Goal: Information Seeking & Learning: Learn about a topic

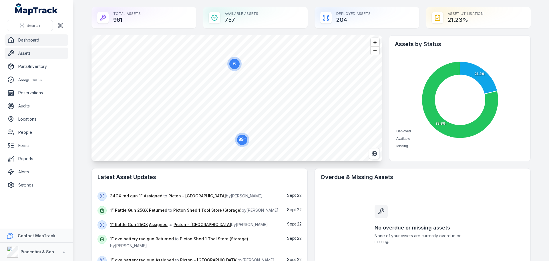
click at [36, 56] on link "Assets" at bounding box center [37, 52] width 64 height 11
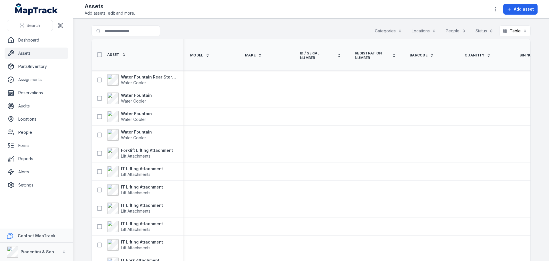
click at [430, 35] on button "Locations" at bounding box center [424, 30] width 32 height 11
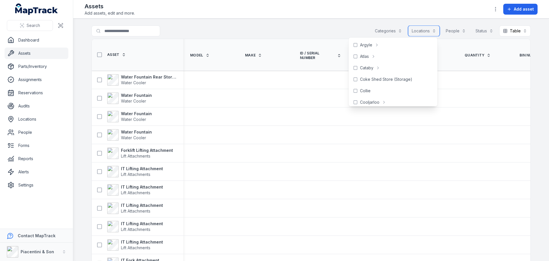
click at [425, 32] on button "Locations" at bounding box center [424, 30] width 32 height 11
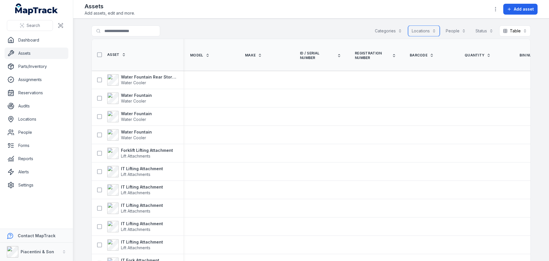
click at [376, 32] on button "Categories" at bounding box center [388, 30] width 35 height 11
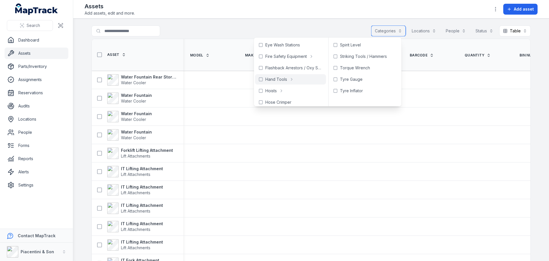
scroll to position [29, 0]
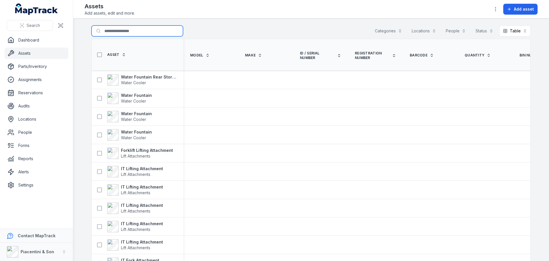
click at [135, 30] on input "Search for assets" at bounding box center [138, 30] width 92 height 11
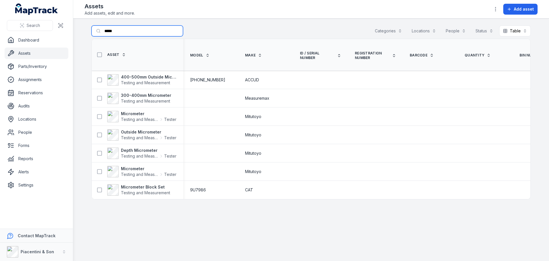
click at [403, 27] on button "Categories" at bounding box center [388, 30] width 35 height 11
type input "*****"
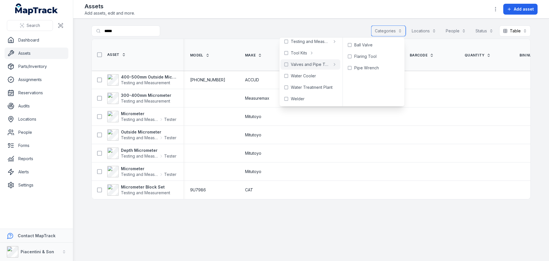
scroll to position [295, 0]
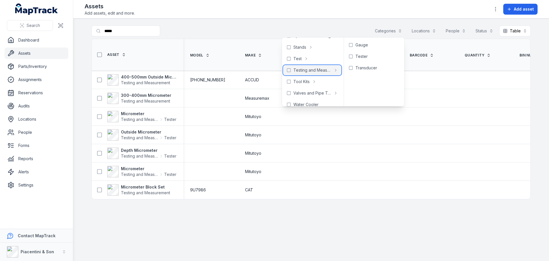
click at [306, 72] on span "Testing and Measurement" at bounding box center [313, 70] width 38 height 6
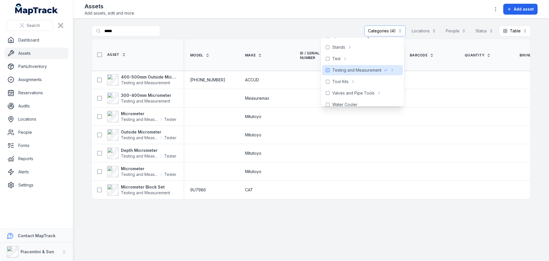
click at [228, 27] on div "**********" at bounding box center [311, 31] width 439 height 13
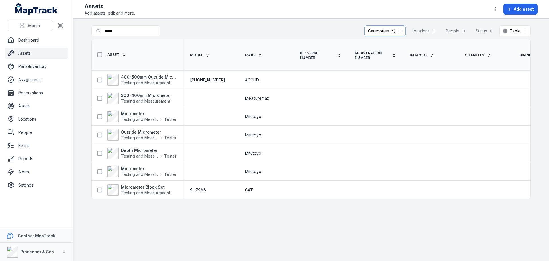
click at [174, 238] on main "**********" at bounding box center [311, 140] width 476 height 242
click at [114, 225] on main "**********" at bounding box center [311, 140] width 476 height 242
click at [385, 32] on button "Categories (4)" at bounding box center [385, 30] width 41 height 11
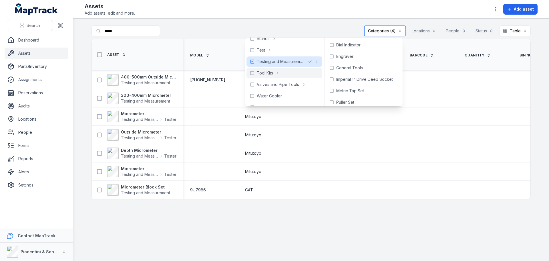
scroll to position [295, 0]
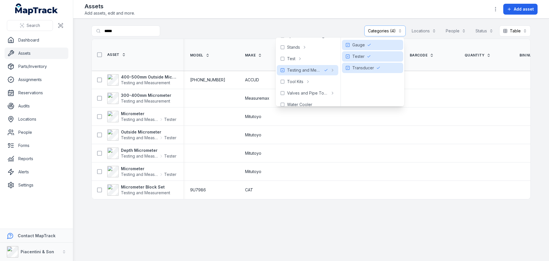
click at [227, 18] on header "Toggle Navigation Assets Add assets, edit and more. Add asset" at bounding box center [311, 9] width 476 height 19
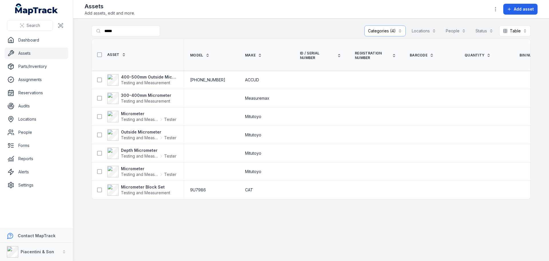
click at [415, 231] on main "**********" at bounding box center [311, 140] width 476 height 242
click at [156, 73] on div "400-500mm Outside Micrometer Testing and Measurement" at bounding box center [138, 80] width 92 height 16
click at [157, 74] on strong "400-500mm Outside Micrometer" at bounding box center [149, 77] width 56 height 6
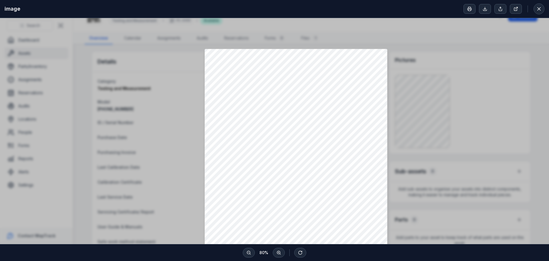
scroll to position [57, 0]
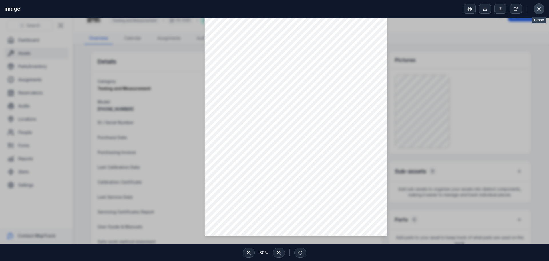
click at [542, 5] on button at bounding box center [539, 8] width 11 height 11
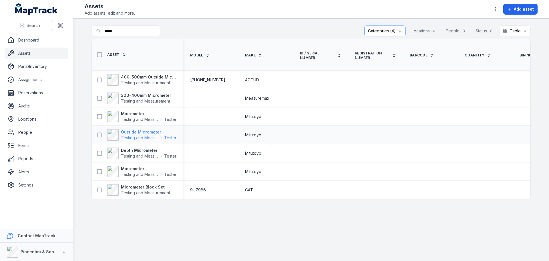
click at [135, 132] on strong "Outside Micrometer" at bounding box center [149, 132] width 56 height 6
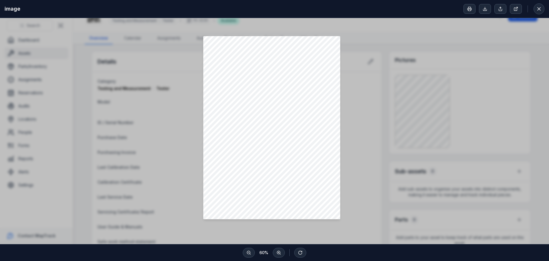
scroll to position [31, 0]
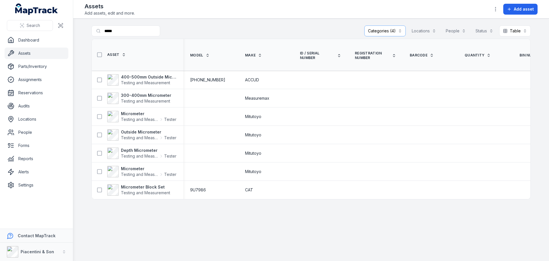
click at [37, 51] on link "Assets" at bounding box center [37, 52] width 64 height 11
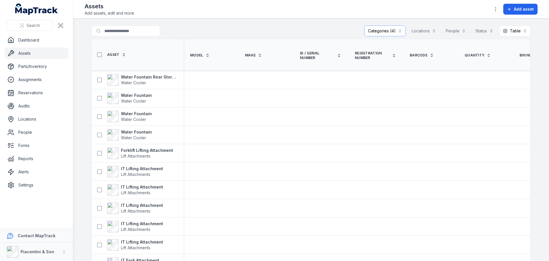
click at [375, 34] on button "Categories (4)" at bounding box center [385, 30] width 41 height 11
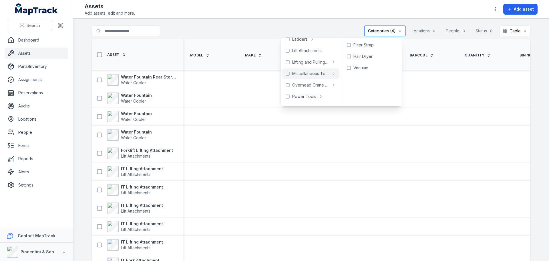
scroll to position [324, 0]
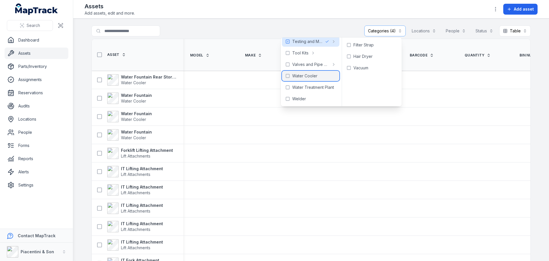
click at [309, 76] on span "Water Cooler" at bounding box center [304, 76] width 25 height 6
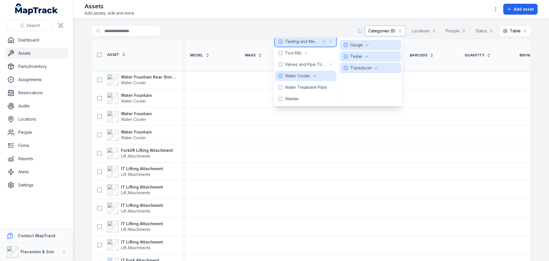
click at [333, 43] on div "Testing and Measurement" at bounding box center [306, 41] width 62 height 10
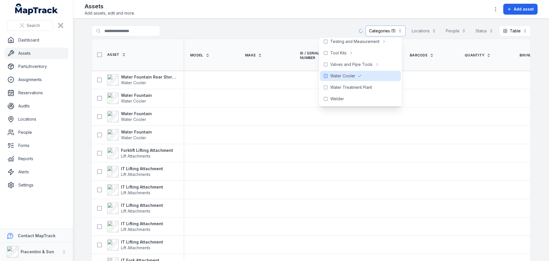
click at [295, 13] on div "Assets Add assets, edit and more. Add asset" at bounding box center [311, 9] width 453 height 14
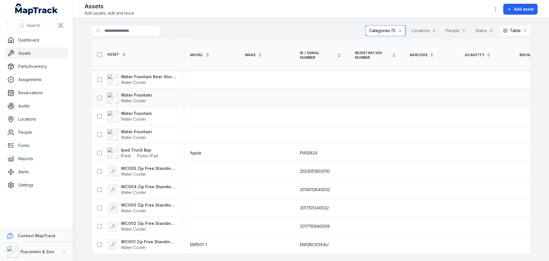
scroll to position [3, 0]
click at [377, 27] on button "Categories (1)" at bounding box center [386, 30] width 40 height 11
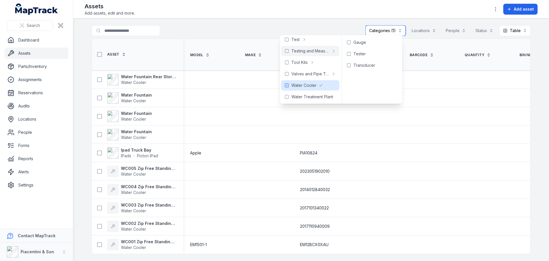
scroll to position [324, 0]
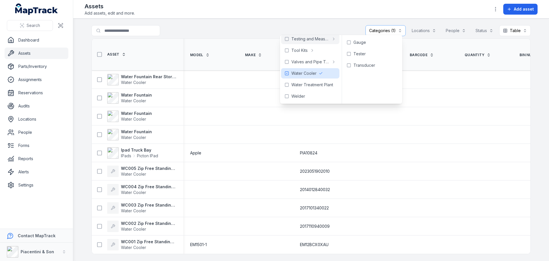
click at [218, 33] on div "**********" at bounding box center [311, 31] width 439 height 13
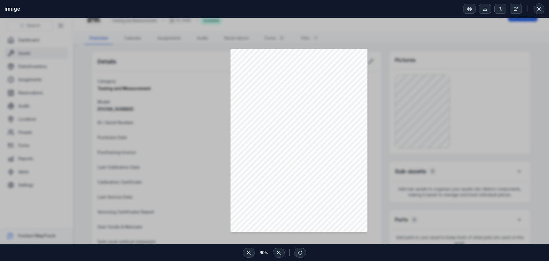
scroll to position [58, 0]
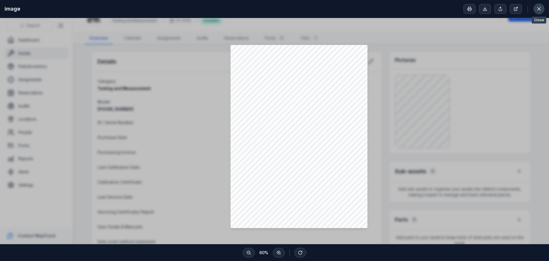
click at [540, 9] on icon at bounding box center [539, 8] width 3 height 3
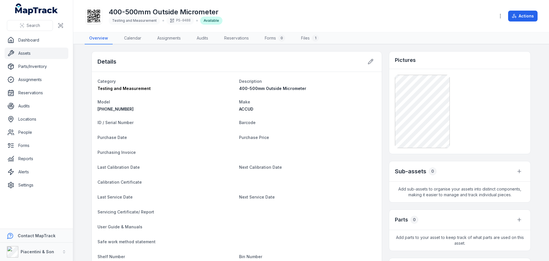
click at [395, 23] on div "400-500mm Outside Micrometer Testing and Measurement PS-0488 Available" at bounding box center [288, 16] width 406 height 18
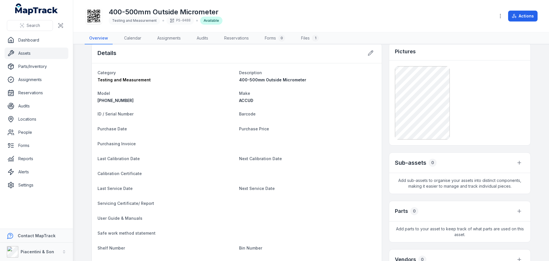
scroll to position [0, 0]
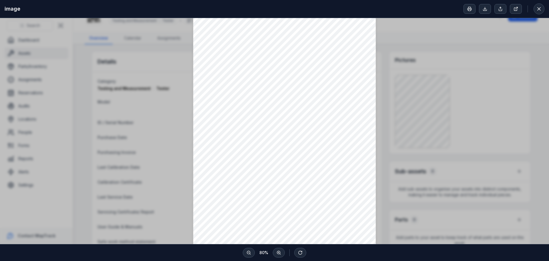
scroll to position [57, 0]
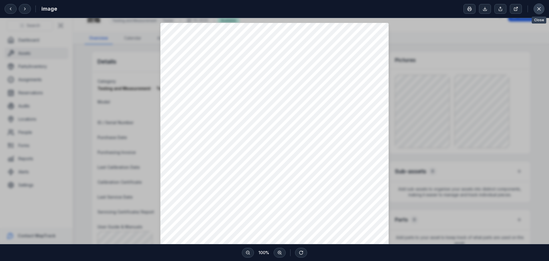
click at [538, 10] on icon at bounding box center [539, 9] width 6 height 6
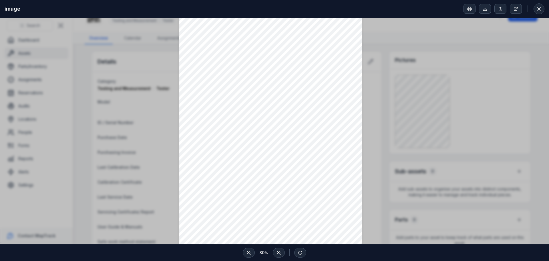
scroll to position [57, 0]
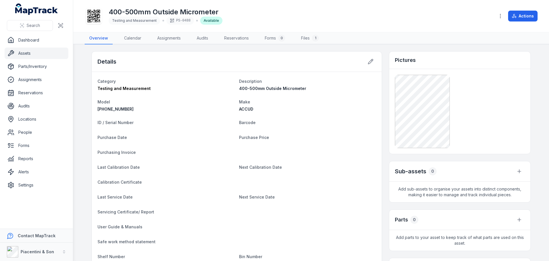
scroll to position [29, 0]
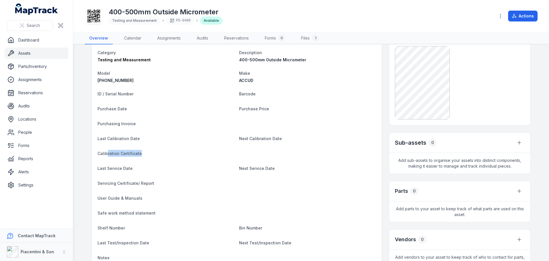
drag, startPoint x: 111, startPoint y: 153, endPoint x: 137, endPoint y: 152, distance: 26.0
click at [137, 152] on span "Calibration Certificate" at bounding box center [120, 153] width 44 height 5
click at [136, 152] on span "Calibration Certificate" at bounding box center [120, 153] width 44 height 5
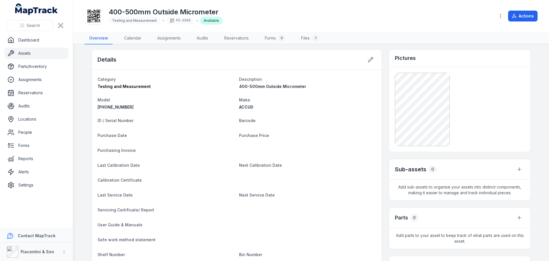
scroll to position [0, 0]
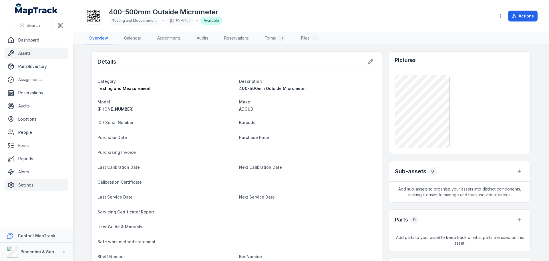
click at [16, 183] on link "Settings" at bounding box center [37, 184] width 64 height 11
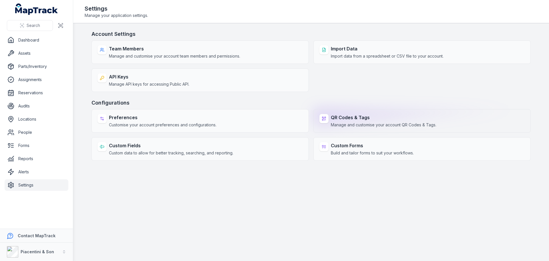
click at [337, 128] on div "QR Codes & Tags Manage and customise your account QR Codes & Tags." at bounding box center [422, 120] width 217 height 23
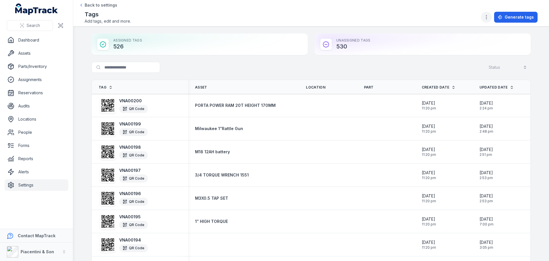
click at [488, 18] on icon "button" at bounding box center [487, 17] width 6 height 6
click at [484, 75] on div "Tag configuration" at bounding box center [460, 73] width 64 height 10
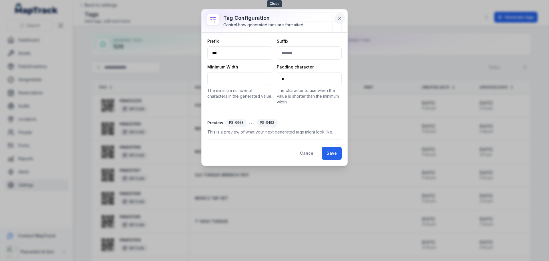
click at [338, 18] on icon at bounding box center [340, 18] width 6 height 6
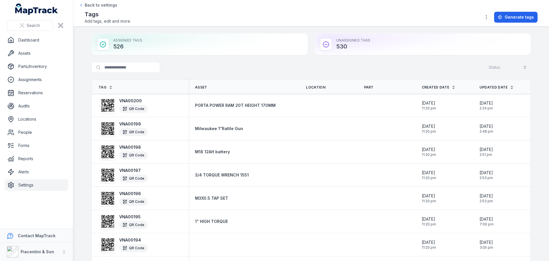
click at [283, 23] on div "Tags Add tags, edit and more. Generate tags" at bounding box center [311, 17] width 453 height 14
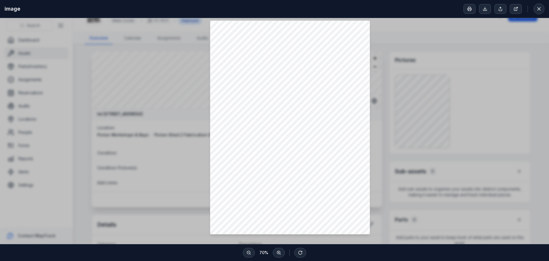
scroll to position [29, 0]
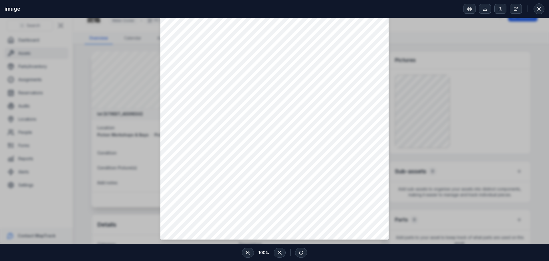
scroll to position [89, 0]
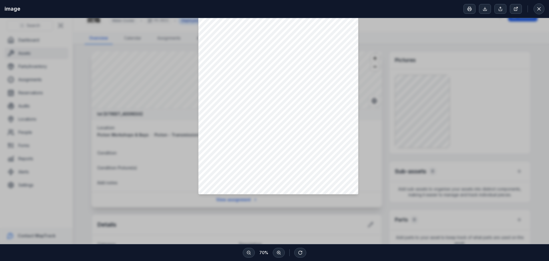
click at [546, 9] on div "image" at bounding box center [274, 9] width 549 height 18
click at [542, 8] on button at bounding box center [539, 8] width 11 height 11
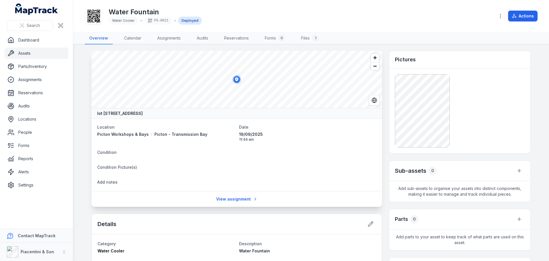
scroll to position [0, 0]
click at [122, 21] on span "Water Cooler" at bounding box center [123, 20] width 23 height 4
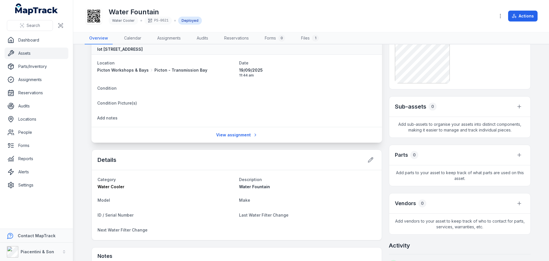
scroll to position [86, 0]
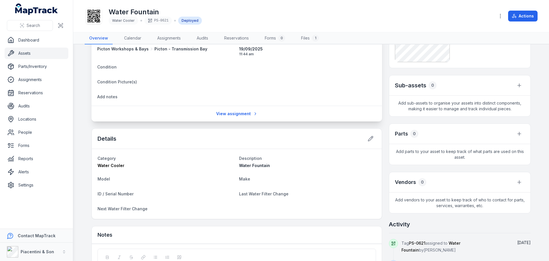
click at [108, 165] on span "Water Cooler" at bounding box center [111, 165] width 27 height 5
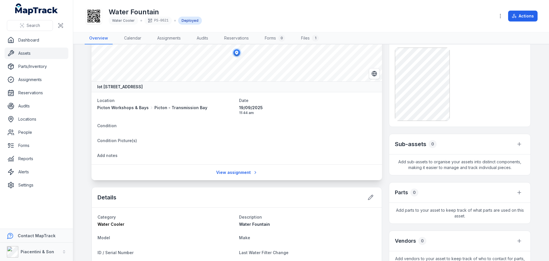
scroll to position [0, 0]
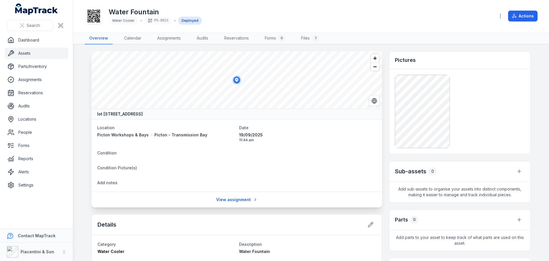
click at [41, 55] on link "Assets" at bounding box center [37, 52] width 64 height 11
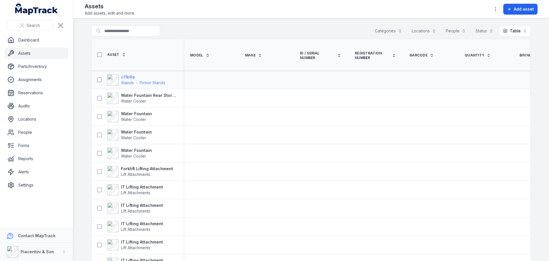
click at [131, 78] on strong "c11b9e" at bounding box center [143, 77] width 44 height 6
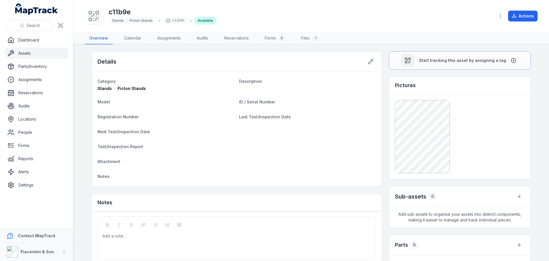
click at [213, 117] on dt "Registration Number" at bounding box center [166, 116] width 137 height 7
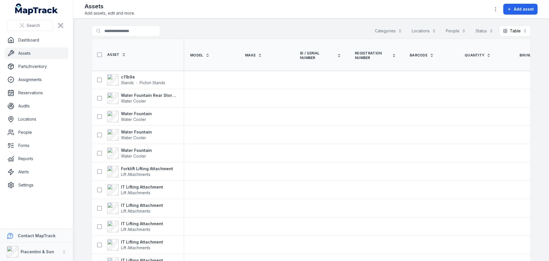
click at [167, 62] on th "Asset" at bounding box center [138, 55] width 92 height 32
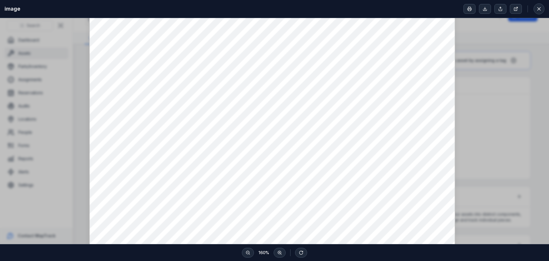
scroll to position [57, 0]
click at [540, 9] on icon at bounding box center [539, 8] width 3 height 3
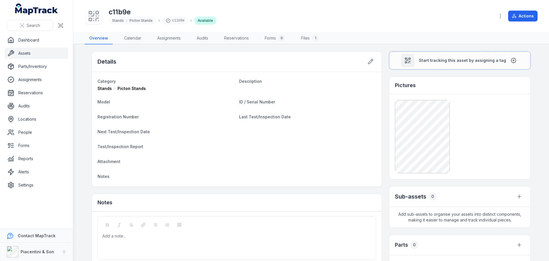
click at [37, 52] on link "Assets" at bounding box center [37, 52] width 64 height 11
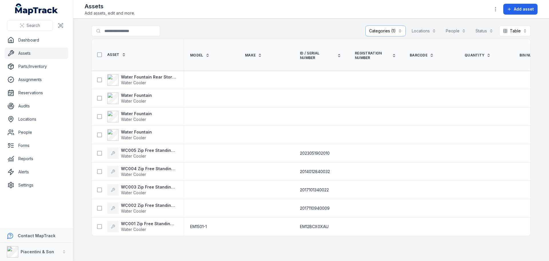
click at [286, 21] on main "**********" at bounding box center [311, 140] width 476 height 242
click at [139, 92] on div "Water Fountain Water Cooler" at bounding box center [138, 98] width 92 height 16
click at [140, 92] on strong "Water Fountain" at bounding box center [136, 95] width 31 height 6
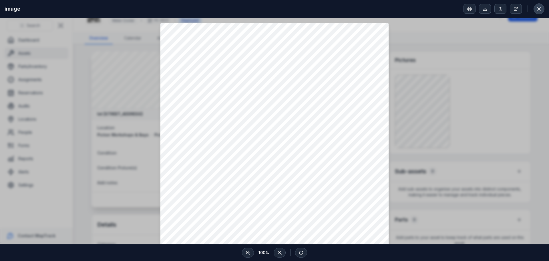
click at [537, 7] on icon at bounding box center [539, 9] width 6 height 6
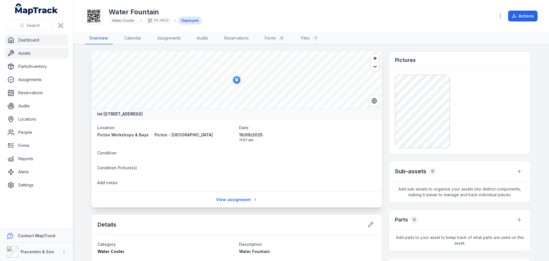
click at [29, 41] on link "Dashboard" at bounding box center [37, 39] width 64 height 11
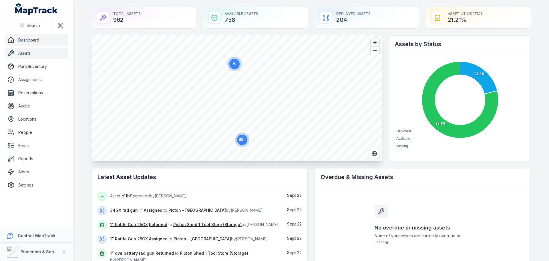
click at [35, 51] on link "Assets" at bounding box center [37, 52] width 64 height 11
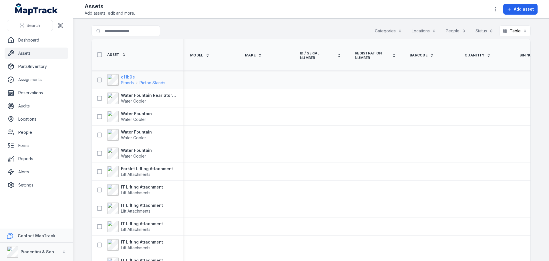
click at [128, 78] on strong "c11b9e" at bounding box center [143, 77] width 44 height 6
click at [124, 76] on strong "c11b9e" at bounding box center [143, 77] width 44 height 6
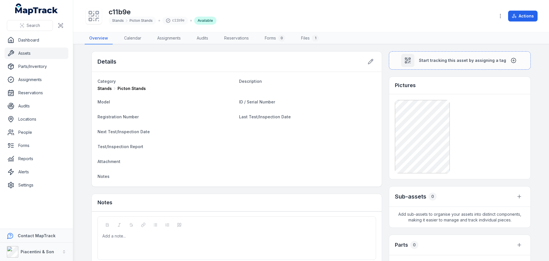
click at [288, 19] on div "c11b9e Stands Picton Stands c11b9e Available" at bounding box center [288, 16] width 406 height 18
click at [28, 57] on link "Assets" at bounding box center [37, 52] width 64 height 11
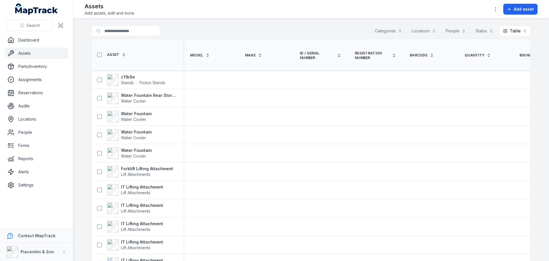
click at [397, 28] on button "Categories" at bounding box center [388, 30] width 35 height 11
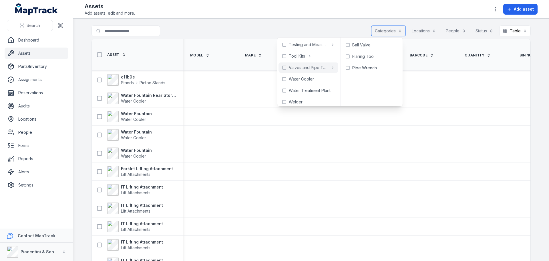
scroll to position [324, 0]
click at [305, 76] on span "Water Cooler" at bounding box center [301, 76] width 25 height 6
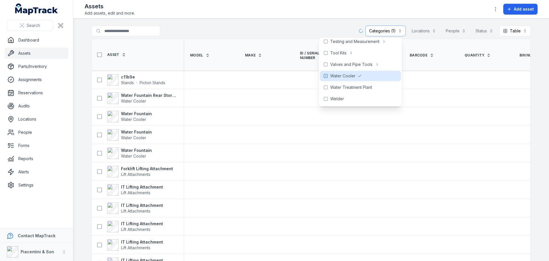
click at [251, 27] on div "**********" at bounding box center [311, 31] width 439 height 13
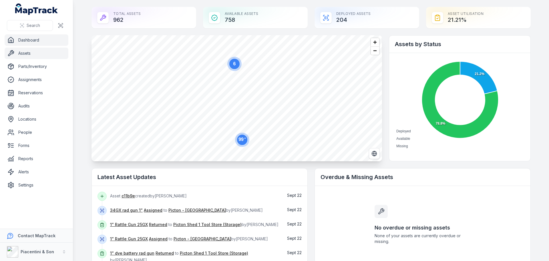
click at [43, 52] on link "Assets" at bounding box center [37, 52] width 64 height 11
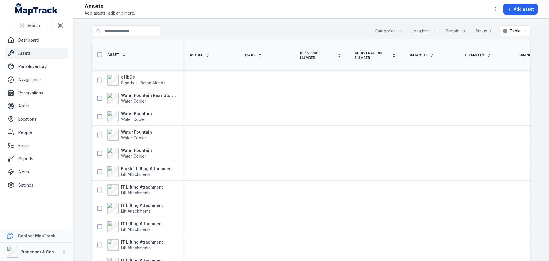
click at [385, 33] on button "Categories" at bounding box center [388, 30] width 35 height 11
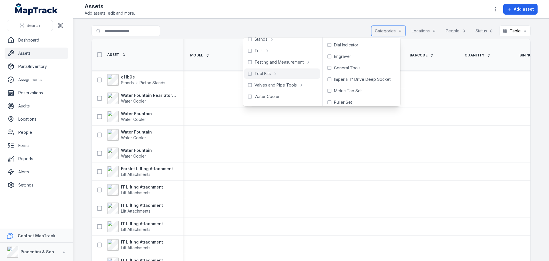
scroll to position [315, 0]
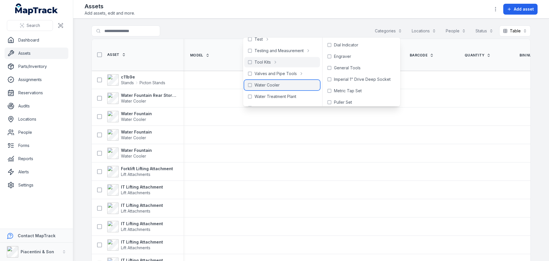
click at [298, 87] on div "Water Cooler" at bounding box center [282, 85] width 76 height 10
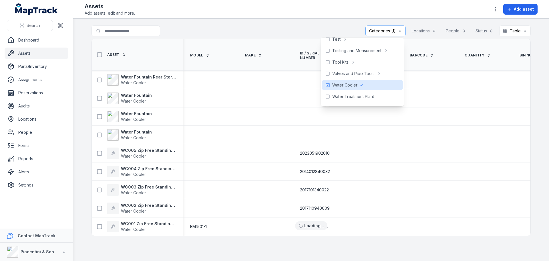
click at [245, 30] on div "**********" at bounding box center [311, 31] width 439 height 13
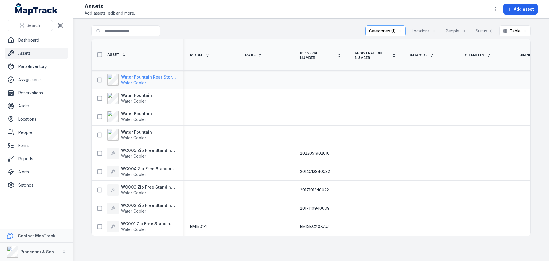
click at [129, 76] on strong "Water Fountain Rear Stores" at bounding box center [149, 77] width 56 height 6
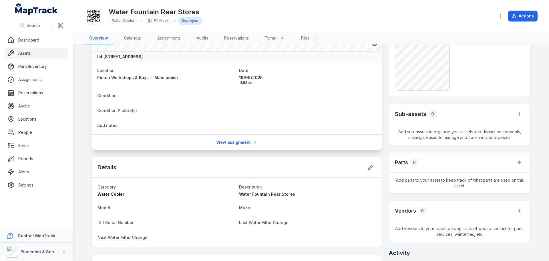
scroll to position [29, 0]
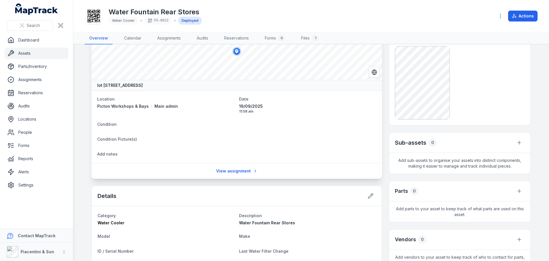
click at [270, 224] on span "Water Fountain Rear Stores" at bounding box center [267, 222] width 56 height 5
click at [270, 225] on span "Water Fountain Rear Stores" at bounding box center [267, 222] width 56 height 5
copy span "Water Fountain Rear Stores"
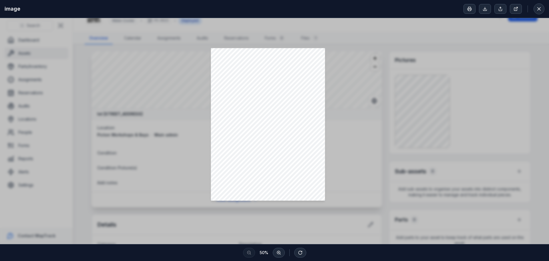
scroll to position [57, 0]
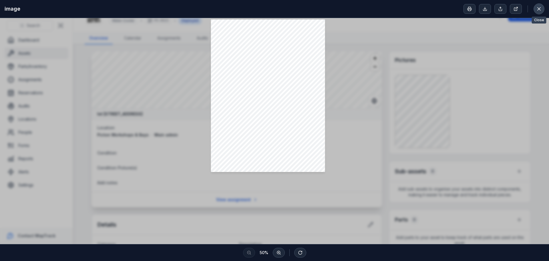
click at [542, 8] on button at bounding box center [539, 8] width 11 height 11
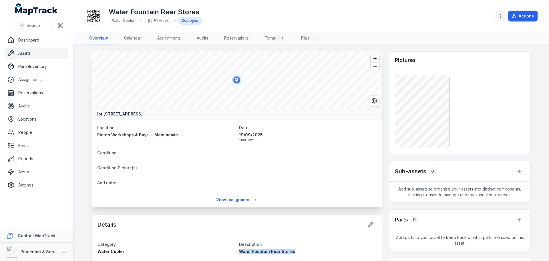
click at [502, 14] on icon "button" at bounding box center [501, 16] width 6 height 6
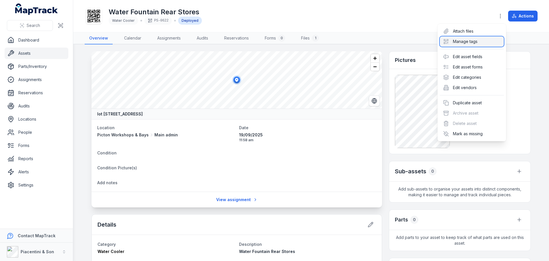
click at [477, 39] on div "Manage tags" at bounding box center [472, 41] width 64 height 10
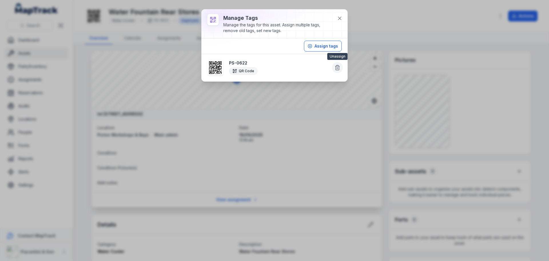
click at [338, 66] on icon at bounding box center [338, 65] width 2 height 1
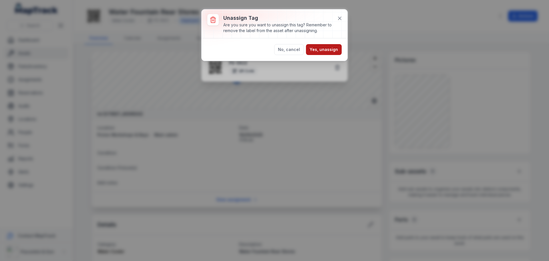
click at [335, 49] on button "Yes, unassign" at bounding box center [324, 49] width 36 height 11
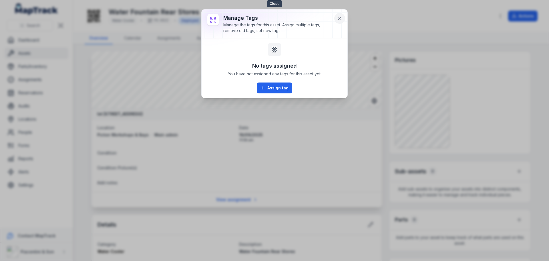
click at [341, 16] on icon at bounding box center [340, 18] width 6 height 6
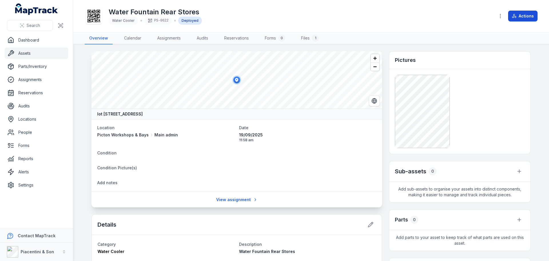
click at [527, 15] on button "Actions" at bounding box center [522, 16] width 29 height 11
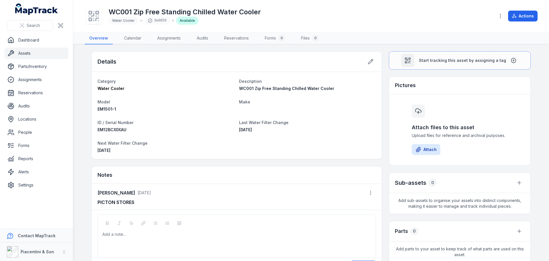
click at [164, 238] on div "Add a note..." at bounding box center [236, 242] width 269 height 23
click at [431, 150] on button "Attach" at bounding box center [426, 149] width 29 height 11
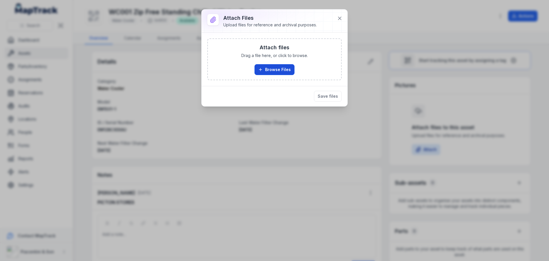
click at [269, 66] on button "Browse Files" at bounding box center [275, 69] width 40 height 11
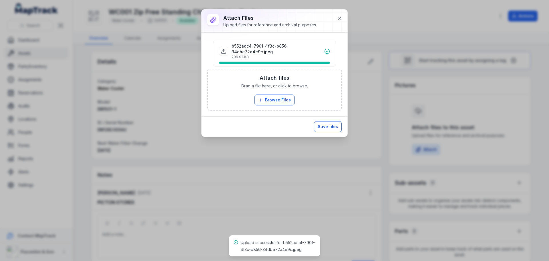
click at [336, 126] on button "Save files" at bounding box center [328, 126] width 28 height 11
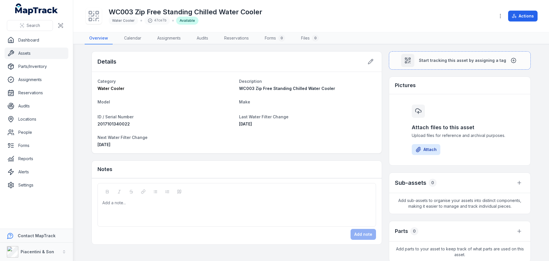
click at [320, 173] on div "Notes" at bounding box center [237, 169] width 290 height 17
click at [244, 212] on div "Add a note..." at bounding box center [236, 211] width 269 height 23
click at [114, 203] on span "**********" at bounding box center [119, 203] width 33 height 4
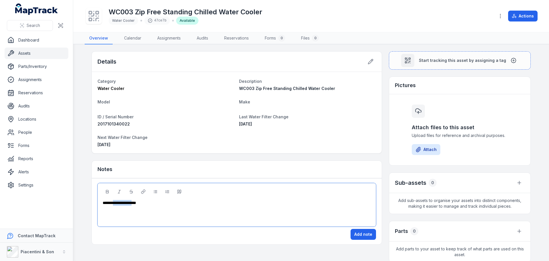
click at [116, 201] on span "**********" at bounding box center [119, 203] width 33 height 4
click at [114, 202] on span "**********" at bounding box center [119, 203] width 33 height 4
click at [356, 237] on button "Add note" at bounding box center [363, 234] width 25 height 11
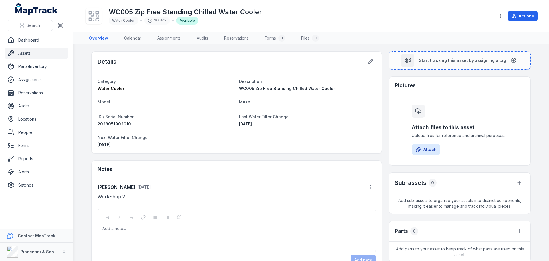
drag, startPoint x: 332, startPoint y: 99, endPoint x: 351, endPoint y: 98, distance: 18.1
click at [332, 99] on dt "Make" at bounding box center [307, 101] width 137 height 7
click at [432, 150] on button "Attach" at bounding box center [426, 149] width 29 height 11
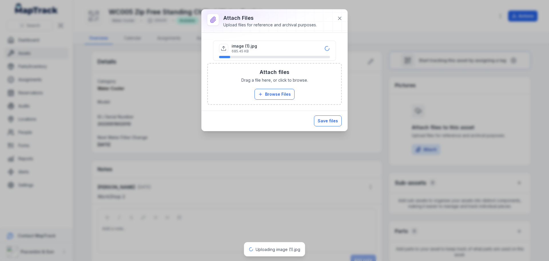
click at [329, 122] on button "Save files" at bounding box center [328, 120] width 28 height 11
